Goal: Transaction & Acquisition: Purchase product/service

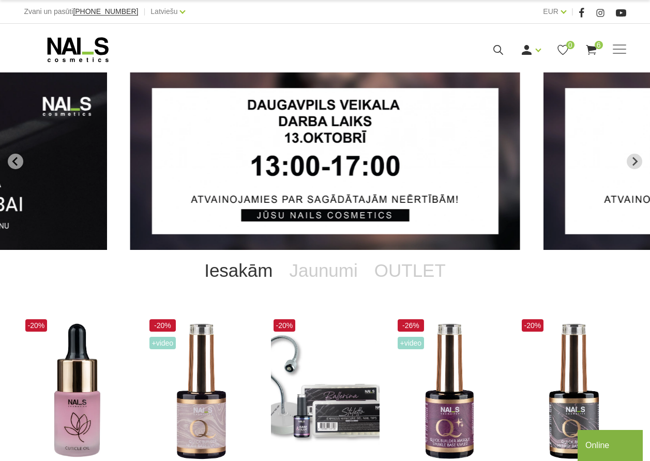
click at [592, 53] on icon at bounding box center [591, 49] width 13 height 13
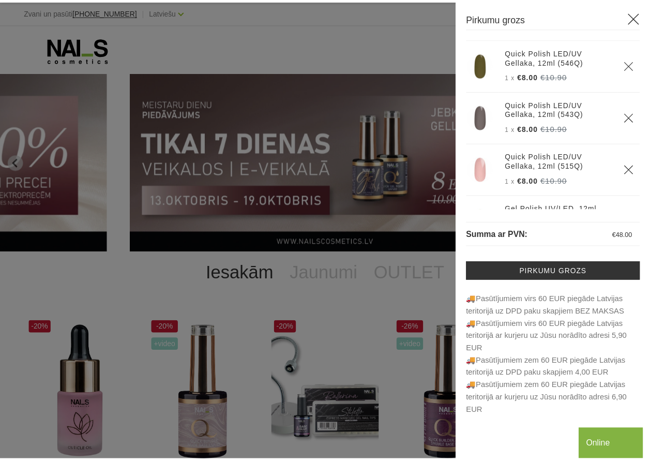
scroll to position [143, 0]
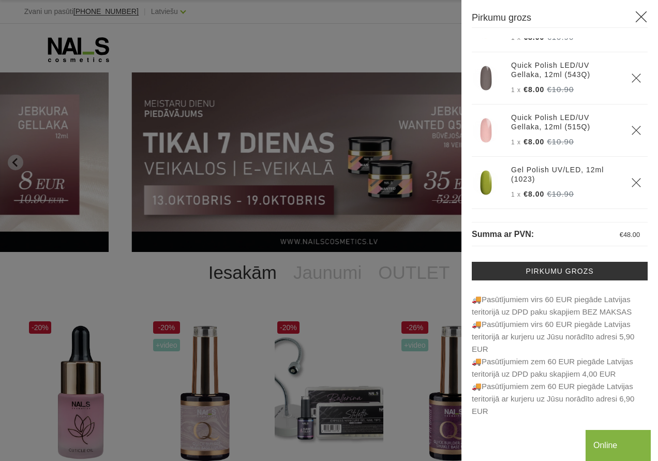
click at [634, 18] on h3 "Pirkumu grozs" at bounding box center [560, 19] width 176 height 18
click at [637, 16] on icon at bounding box center [641, 16] width 13 height 13
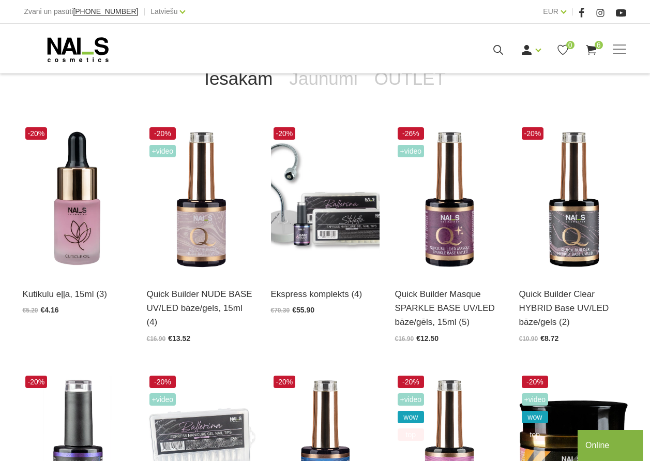
scroll to position [207, 0]
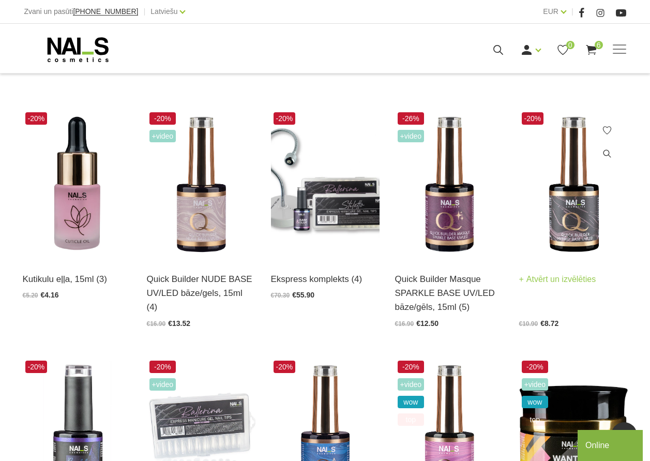
click at [582, 219] on img at bounding box center [573, 184] width 109 height 149
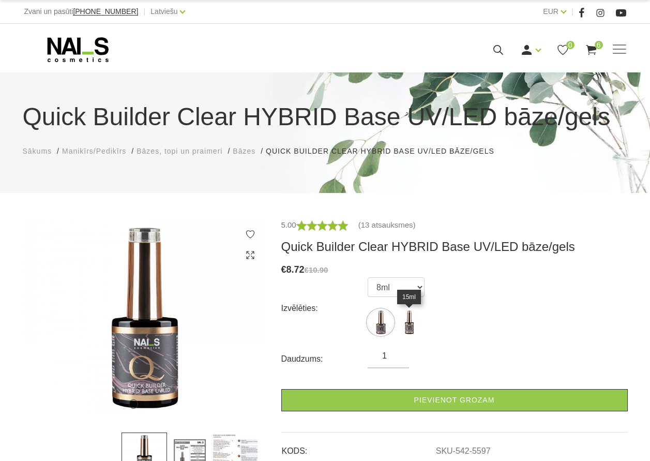
click at [410, 324] on img at bounding box center [409, 322] width 26 height 26
select select "5598"
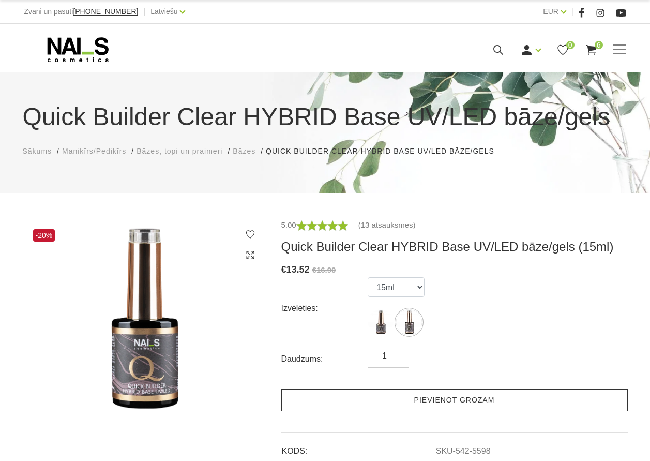
click at [410, 406] on link "Pievienot grozam" at bounding box center [454, 400] width 347 height 22
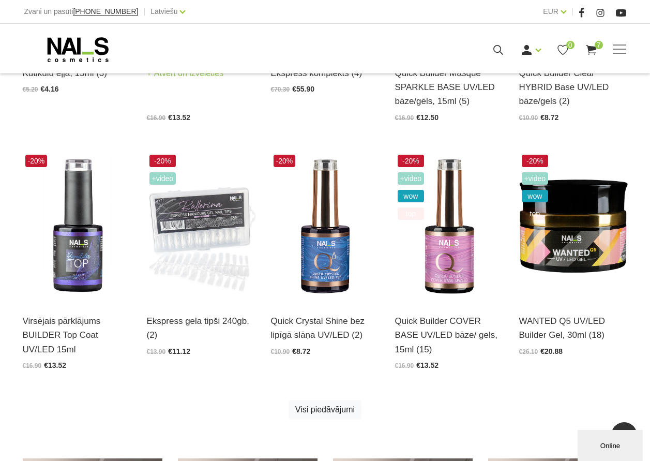
scroll to position [414, 0]
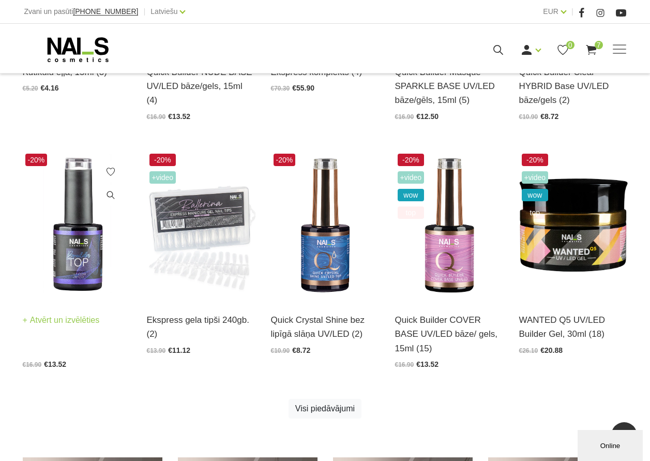
click at [76, 266] on img at bounding box center [77, 225] width 109 height 149
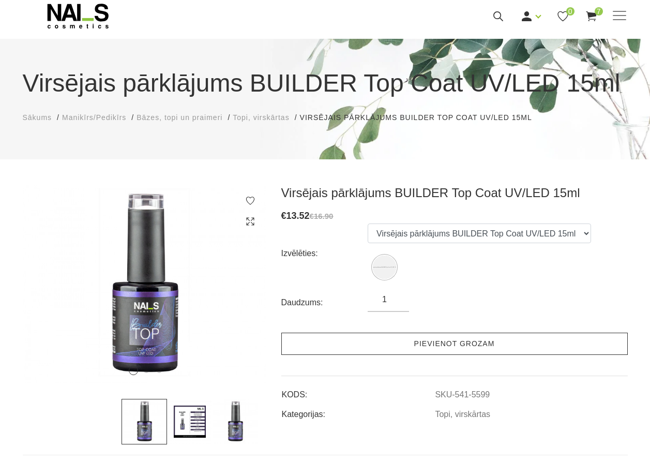
scroll to position [52, 0]
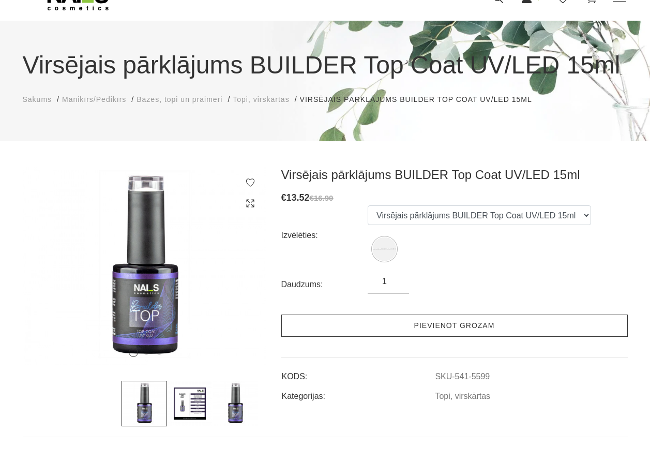
click at [435, 325] on link "Pievienot grozam" at bounding box center [454, 326] width 347 height 22
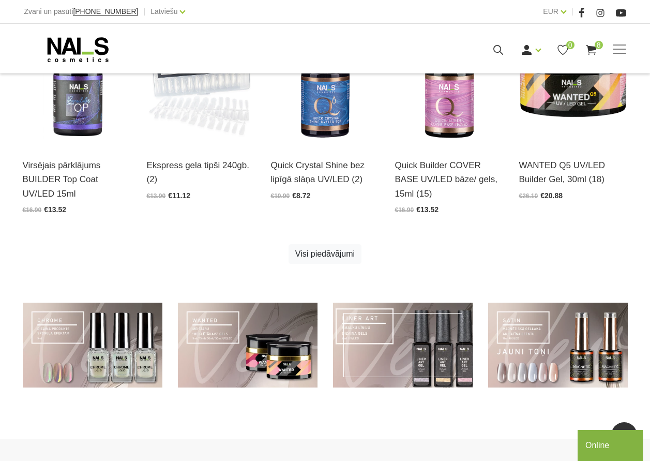
scroll to position [569, 0]
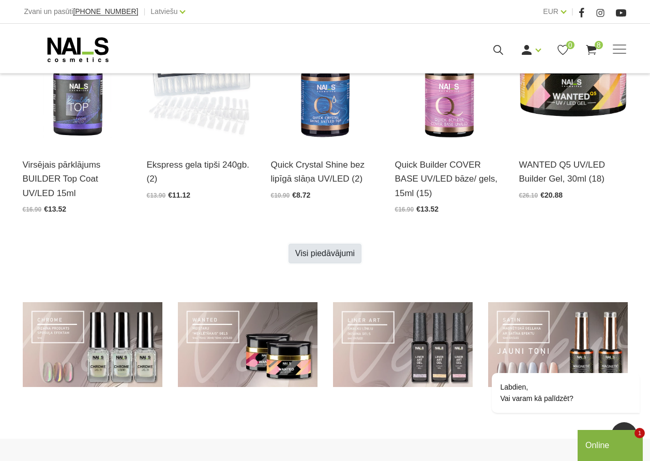
click at [338, 256] on link "Visi piedāvājumi" at bounding box center [325, 254] width 73 height 20
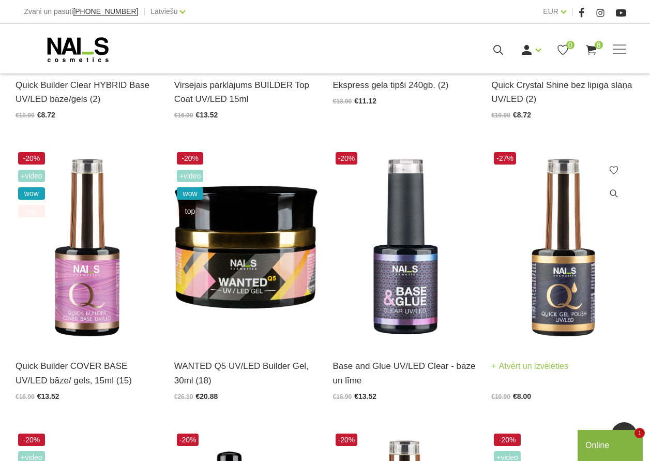
scroll to position [672, 0]
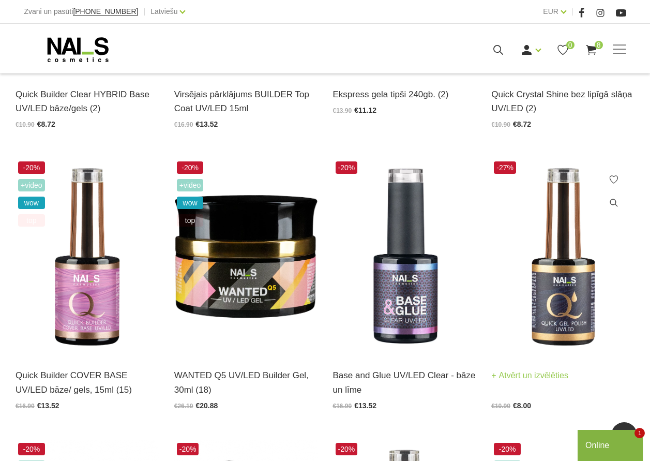
click at [572, 281] on img at bounding box center [562, 257] width 143 height 197
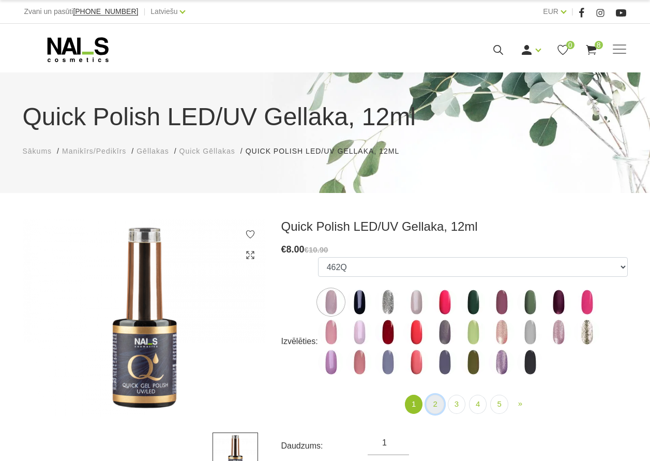
click at [435, 404] on link "2" at bounding box center [435, 404] width 18 height 19
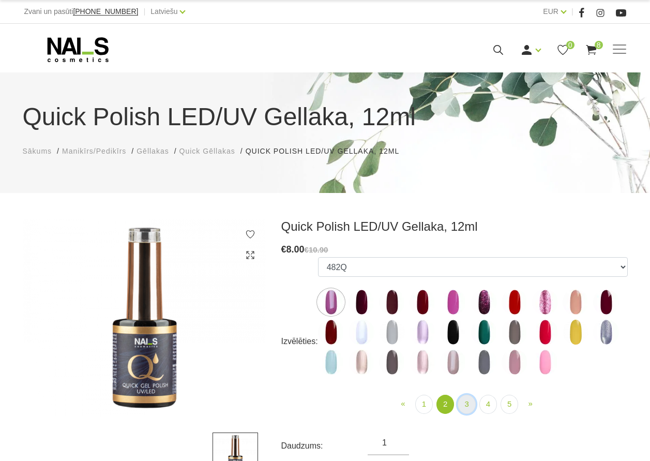
click at [462, 405] on link "3" at bounding box center [467, 404] width 18 height 19
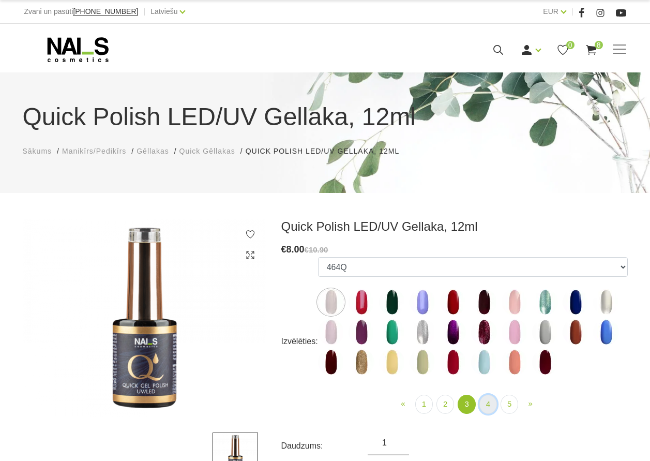
click at [496, 403] on link "4" at bounding box center [489, 404] width 18 height 19
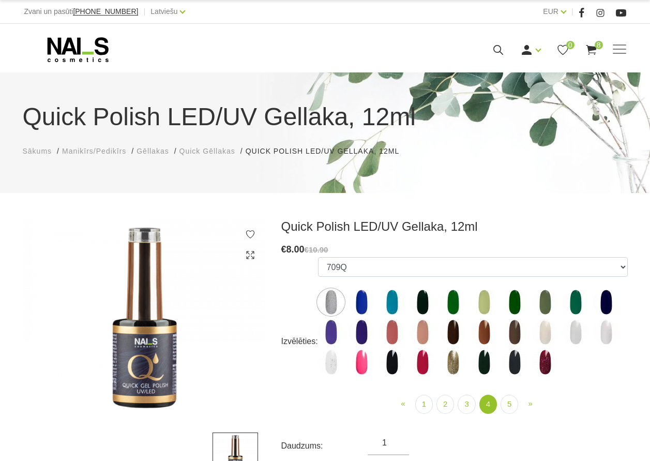
click at [513, 330] on img at bounding box center [515, 332] width 26 height 26
select select "5729"
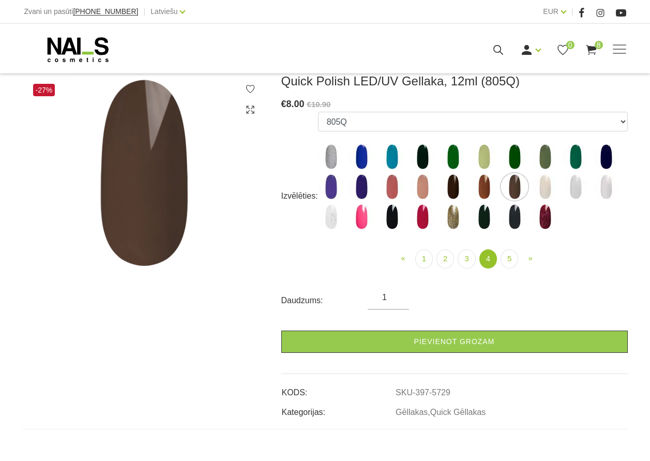
scroll to position [155, 0]
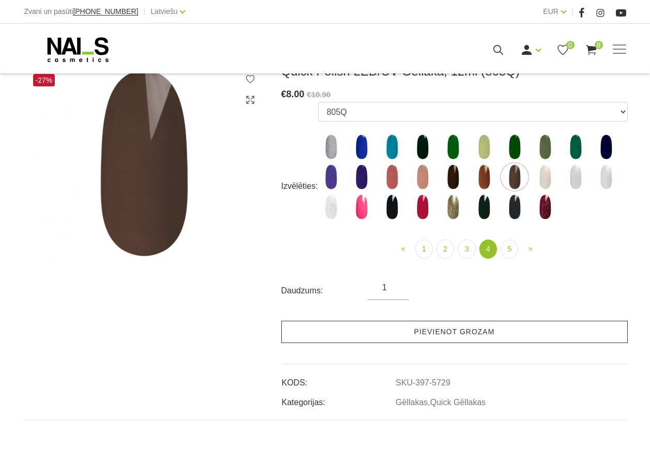
click at [495, 333] on link "Pievienot grozam" at bounding box center [454, 332] width 347 height 22
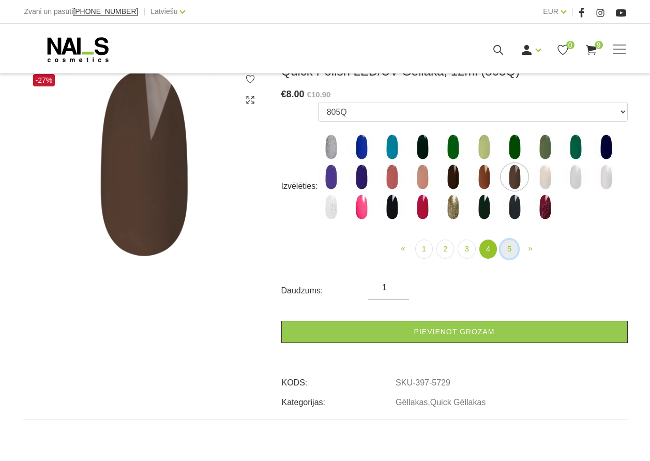
click at [511, 248] on link "5" at bounding box center [510, 249] width 18 height 19
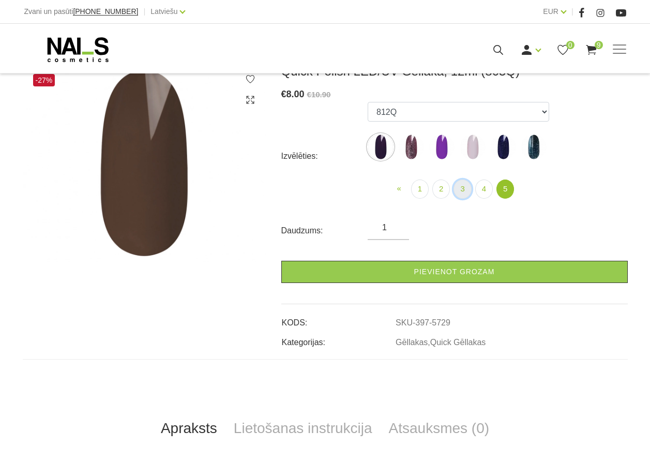
click at [456, 189] on link "3" at bounding box center [463, 189] width 18 height 19
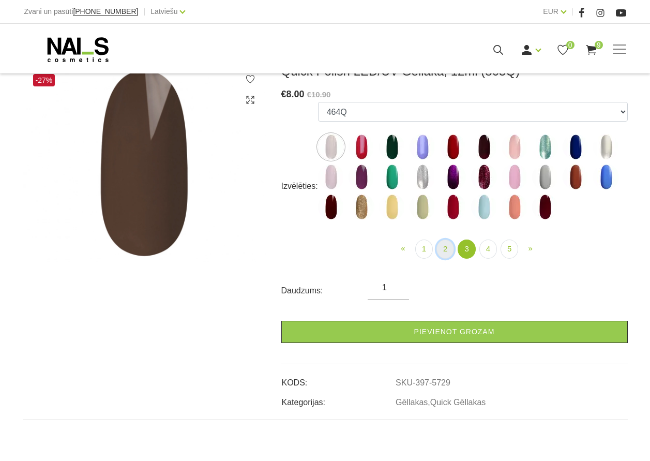
click at [443, 246] on link "2" at bounding box center [446, 249] width 18 height 19
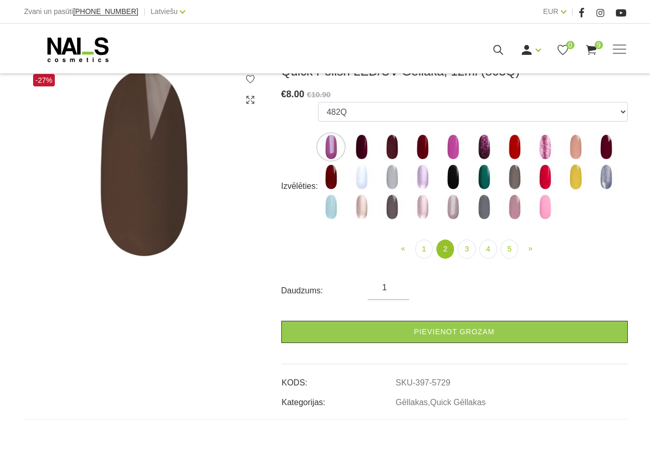
click at [394, 208] on img at bounding box center [392, 207] width 26 height 26
select select "4410"
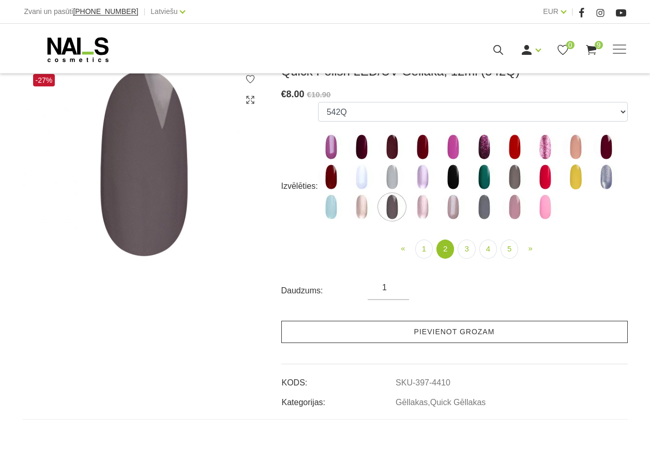
click at [426, 333] on link "Pievienot grozam" at bounding box center [454, 332] width 347 height 22
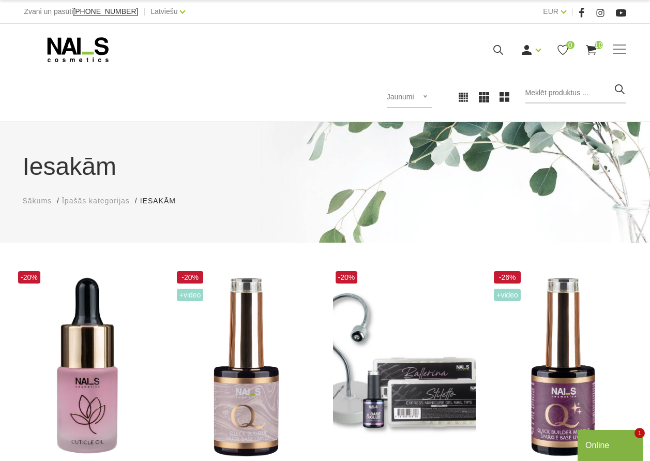
click at [92, 203] on span "Īpašās kategorijas" at bounding box center [96, 201] width 68 height 8
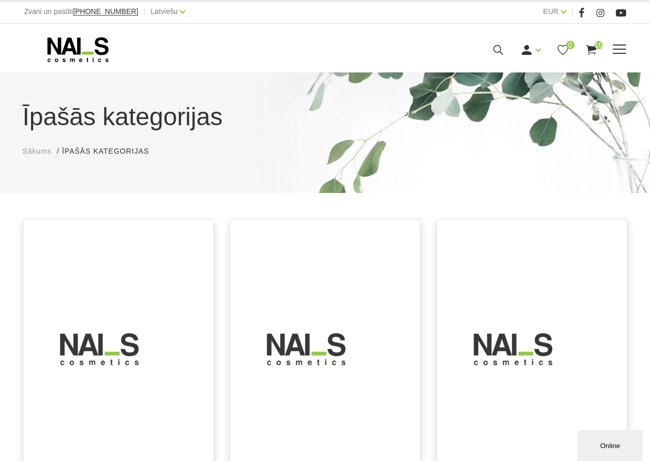
click at [76, 53] on use at bounding box center [78, 49] width 61 height 25
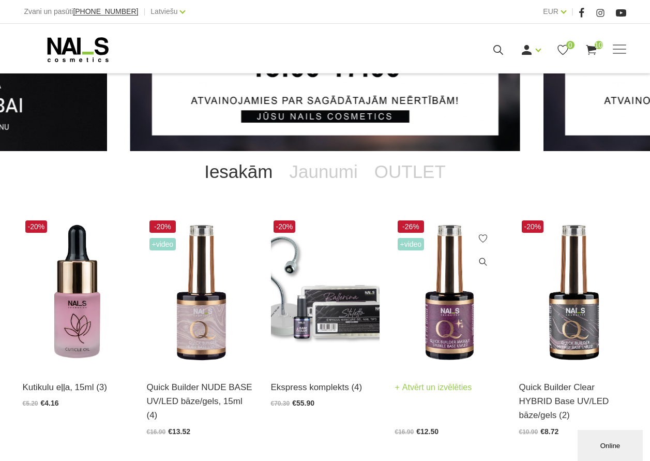
scroll to position [103, 0]
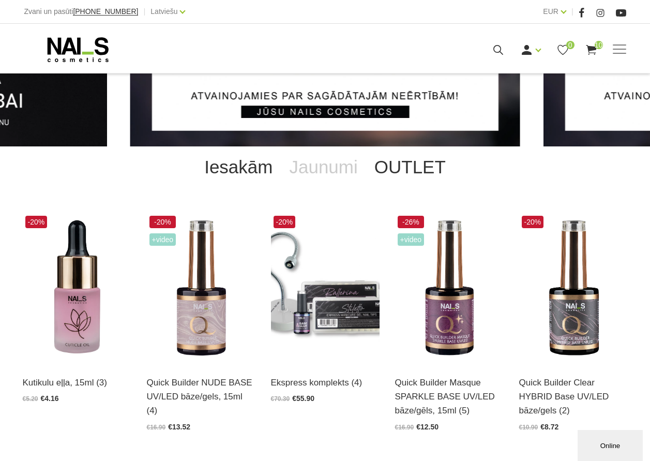
click at [398, 165] on link "OUTLET" at bounding box center [410, 166] width 88 height 41
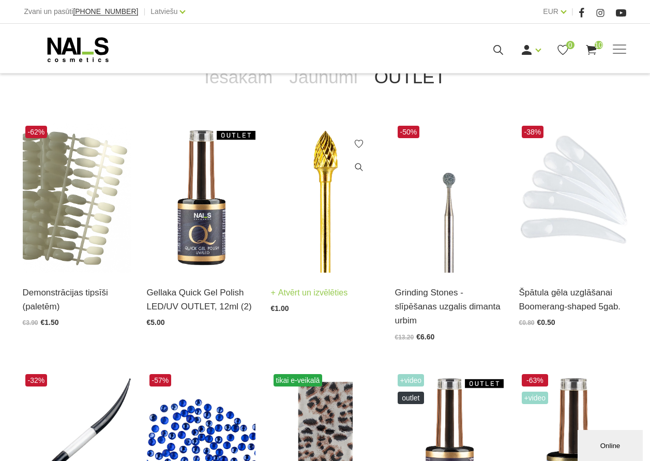
scroll to position [207, 0]
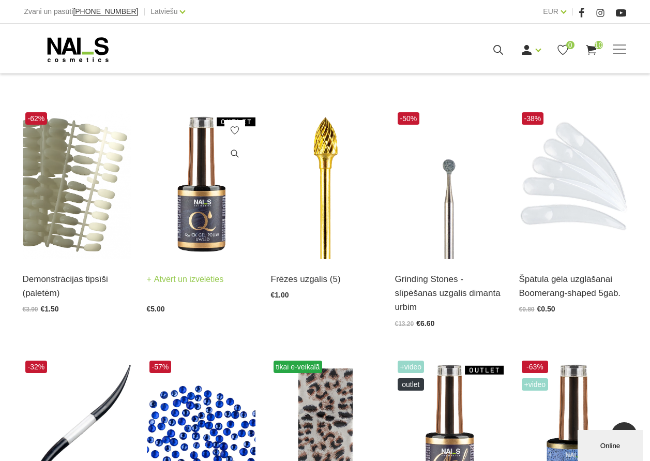
click at [209, 205] on img at bounding box center [201, 184] width 109 height 149
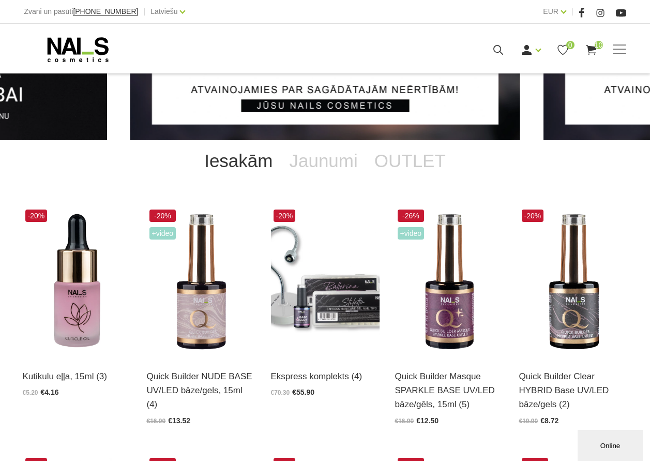
scroll to position [103, 0]
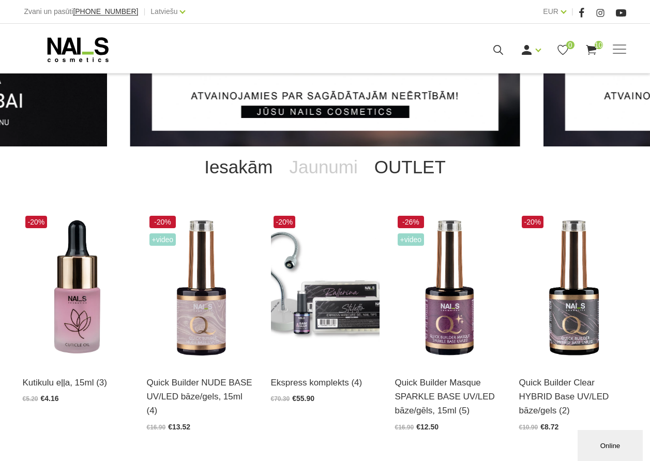
click at [388, 160] on link "OUTLET" at bounding box center [410, 166] width 88 height 41
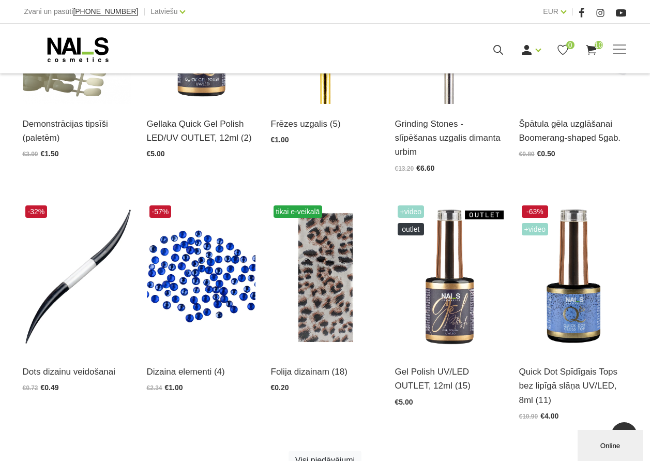
scroll to position [414, 0]
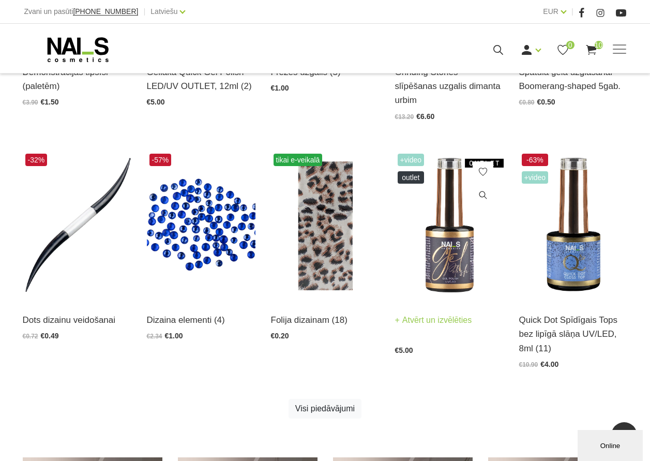
click at [457, 250] on img at bounding box center [449, 225] width 109 height 149
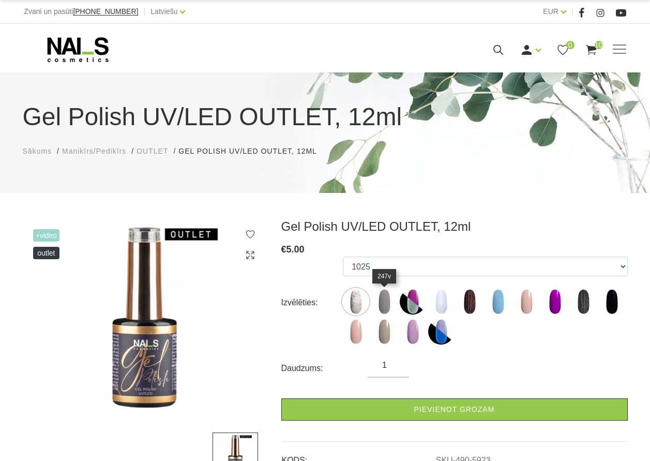
click at [387, 300] on img at bounding box center [384, 302] width 26 height 26
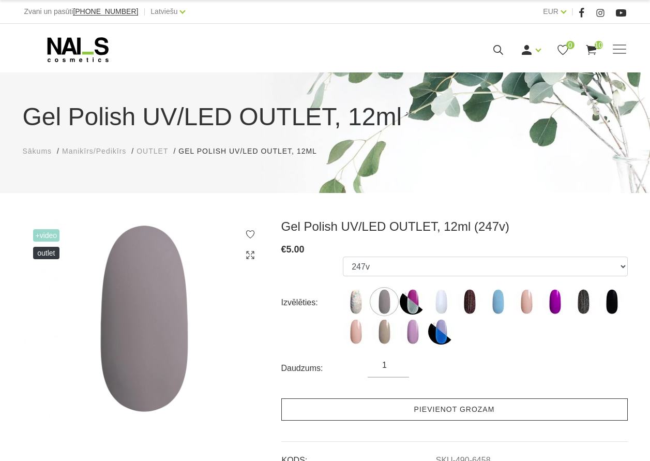
click at [407, 410] on link "Pievienot grozam" at bounding box center [454, 409] width 347 height 22
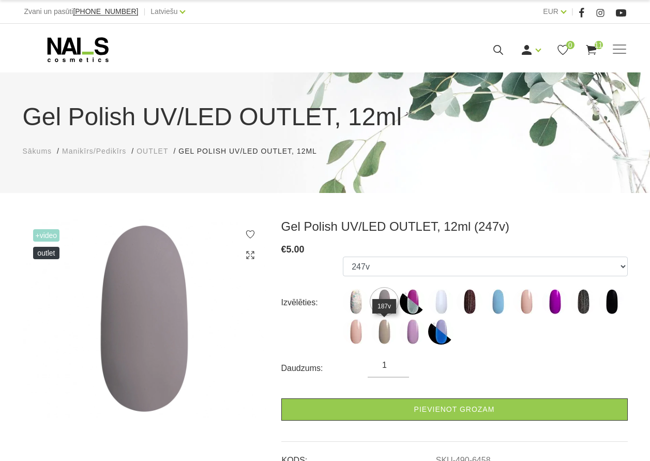
click at [388, 325] on img at bounding box center [384, 332] width 26 height 26
select select "6479"
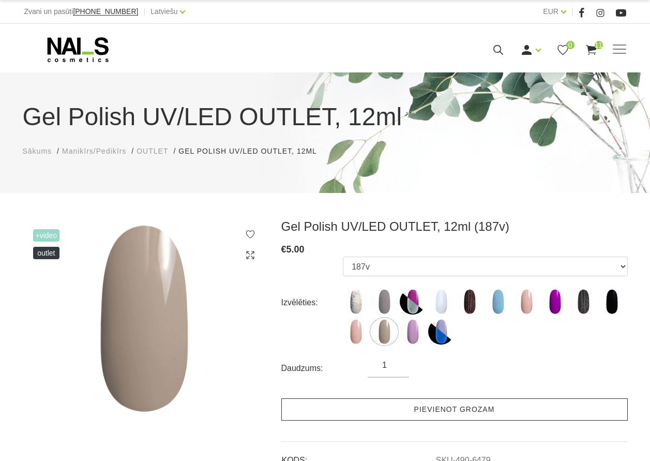
click at [396, 408] on link "Pievienot grozam" at bounding box center [454, 409] width 347 height 22
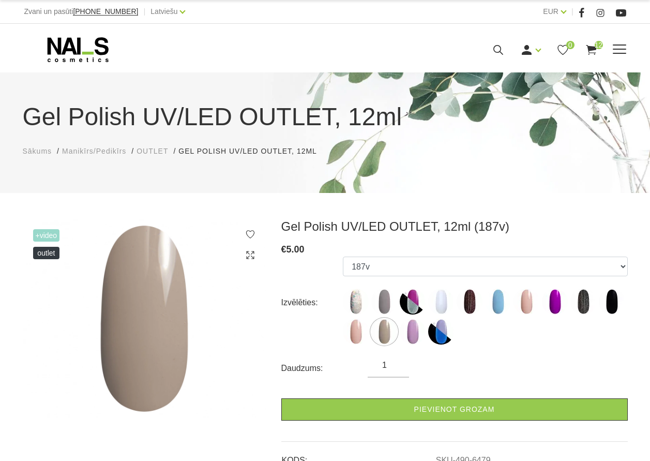
click at [593, 47] on use at bounding box center [591, 50] width 10 height 10
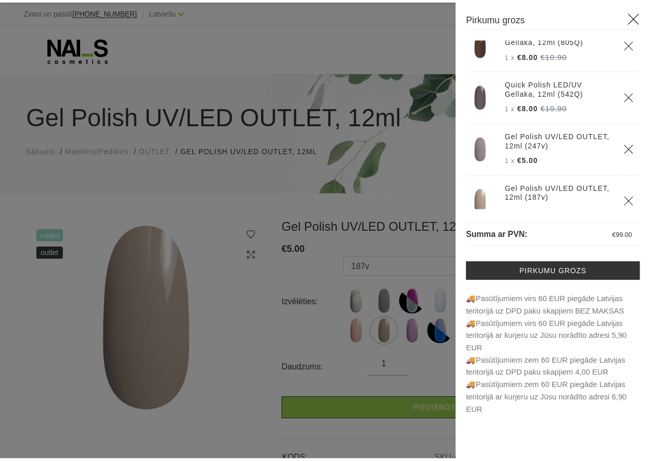
scroll to position [473, 0]
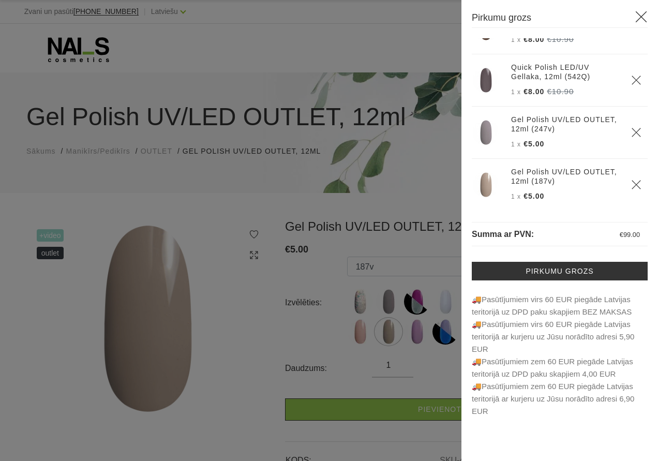
click at [646, 13] on icon at bounding box center [641, 16] width 13 height 13
